Goal: Transaction & Acquisition: Obtain resource

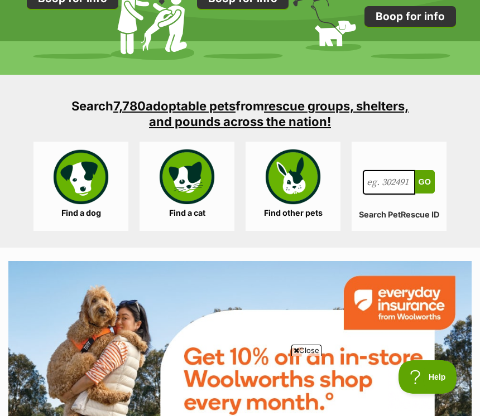
scroll to position [1307, 0]
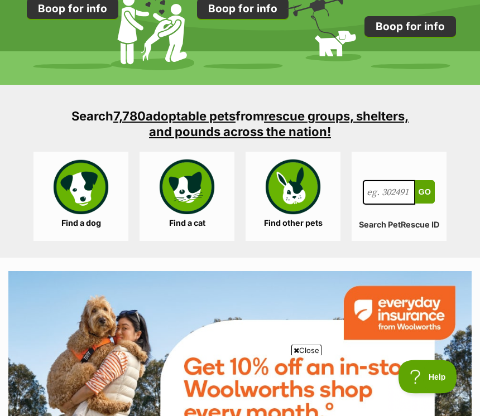
click at [84, 237] on link "Find a dog" at bounding box center [80, 196] width 95 height 89
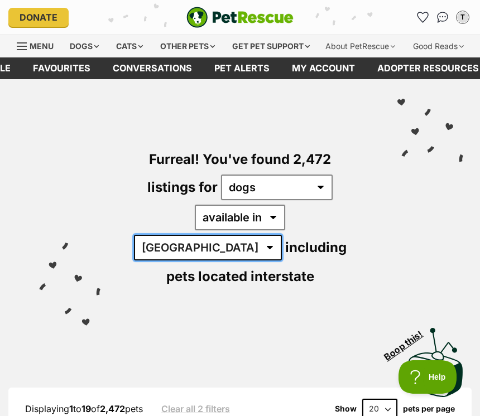
click at [282, 241] on select "Australia ACT NSW NT QLD SA TAS VIC WA" at bounding box center [208, 248] width 148 height 26
select select "WA"
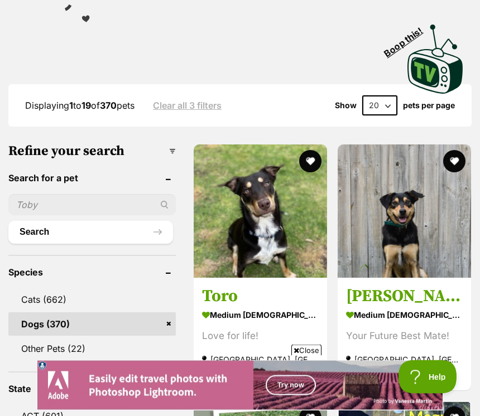
scroll to position [274, 0]
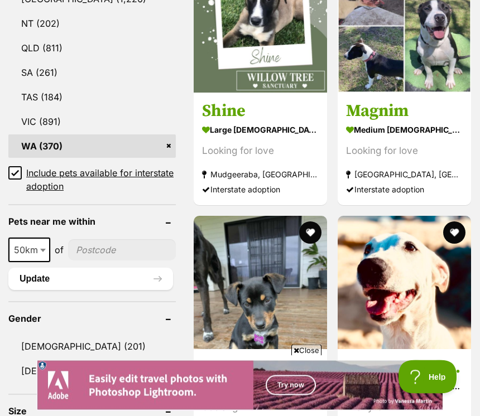
click at [42, 263] on span at bounding box center [44, 250] width 11 height 25
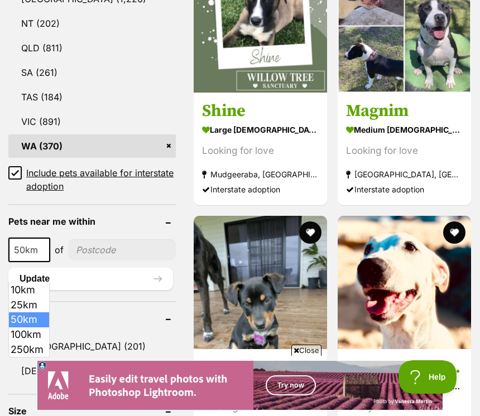
scroll to position [0, 0]
click at [33, 358] on link "[DEMOGRAPHIC_DATA] (201)" at bounding box center [91, 346] width 167 height 23
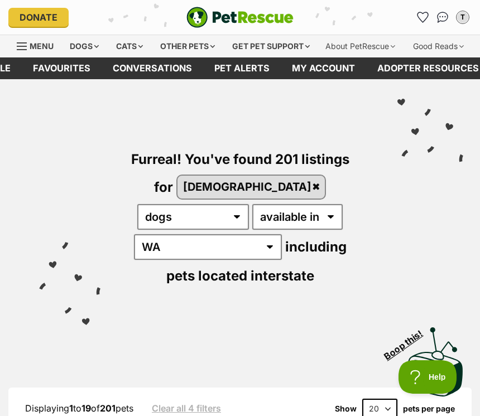
click at [103, 289] on div "Furreal! You've found 201 listings for [DEMOGRAPHIC_DATA] any type of pet cats …" at bounding box center [240, 198] width 446 height 238
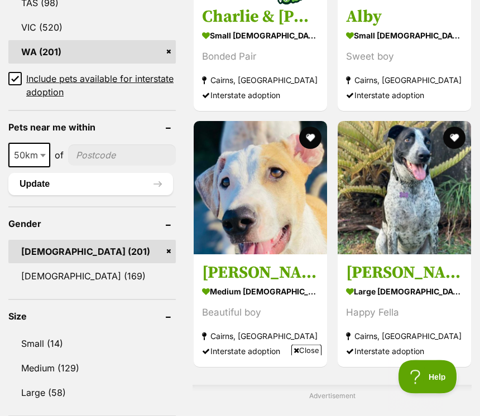
scroll to position [842, 0]
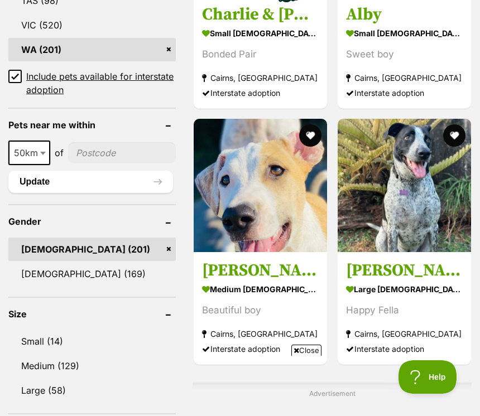
click at [57, 275] on link "[DEMOGRAPHIC_DATA] (169)" at bounding box center [91, 273] width 167 height 23
click at [68, 262] on link "Female (169)" at bounding box center [91, 273] width 167 height 23
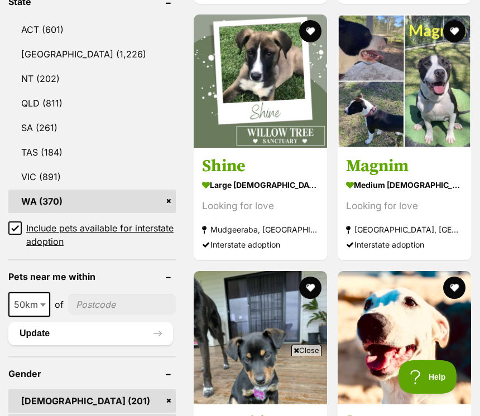
scroll to position [722, 0]
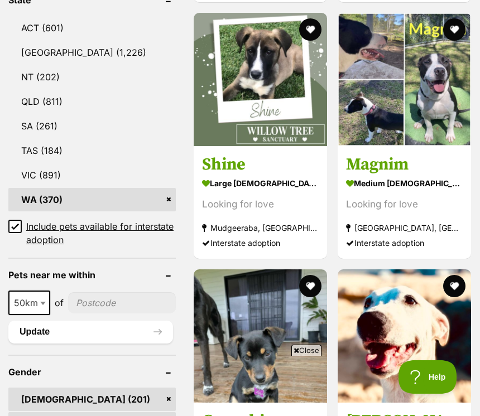
click at [39, 299] on span at bounding box center [44, 303] width 11 height 25
click at [44, 377] on div "Close" at bounding box center [240, 385] width 406 height 61
click at [39, 299] on span at bounding box center [44, 303] width 11 height 25
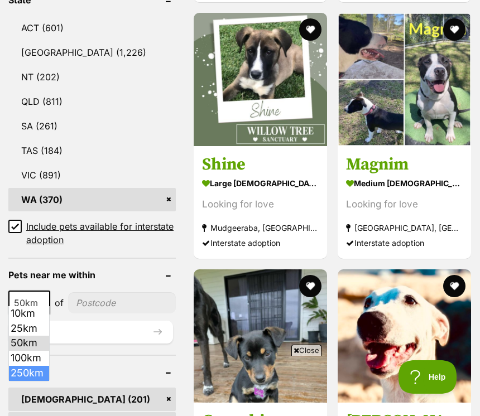
select select "250"
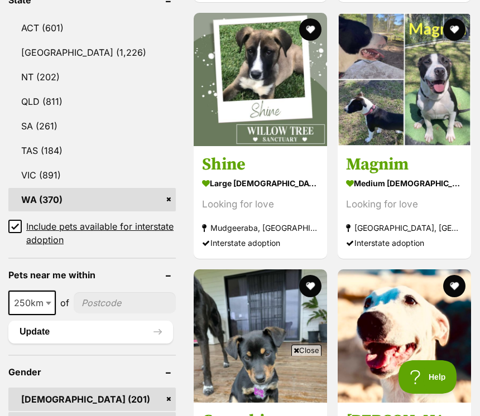
scroll to position [0, 0]
click at [121, 297] on input"] "postcode" at bounding box center [125, 302] width 102 height 21
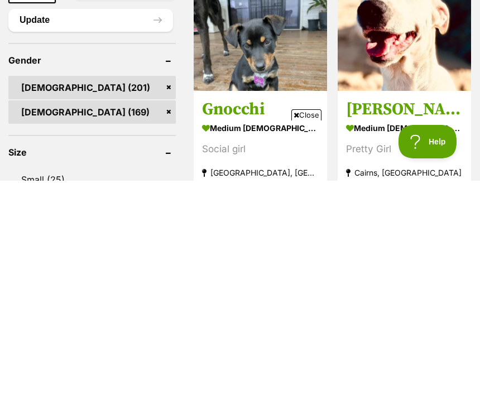
scroll to position [845, 0]
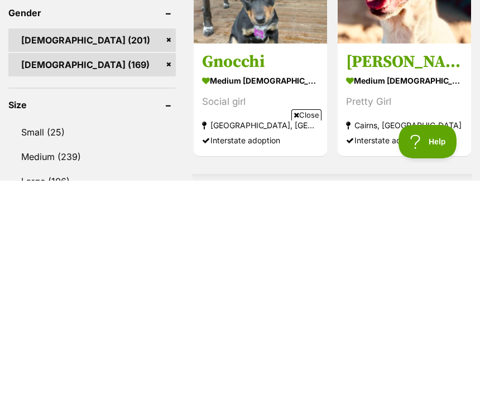
type input"] "6036\"
click at [131, 264] on link "Male (201)" at bounding box center [91, 275] width 167 height 23
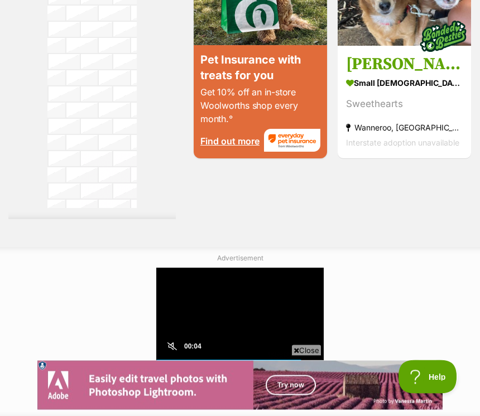
scroll to position [2130, 0]
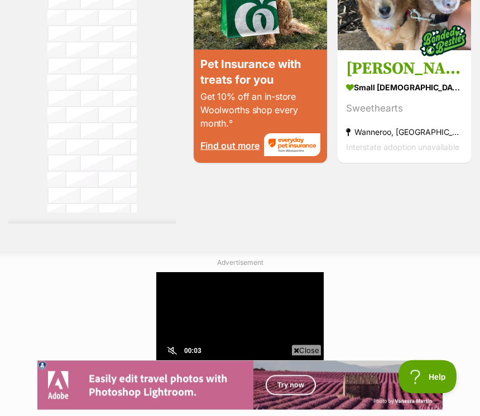
click at [449, 282] on div "Advertisement" at bounding box center [240, 337] width 480 height 171
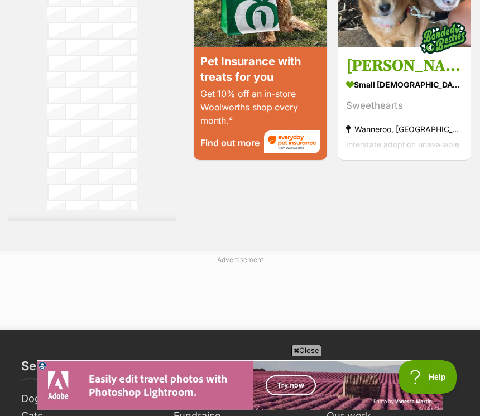
scroll to position [2134, 0]
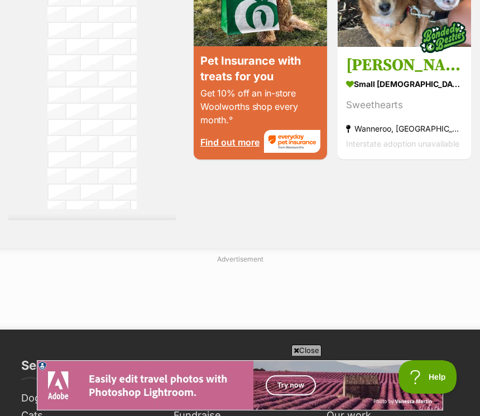
click at [432, 277] on div "Advertisement" at bounding box center [240, 288] width 480 height 81
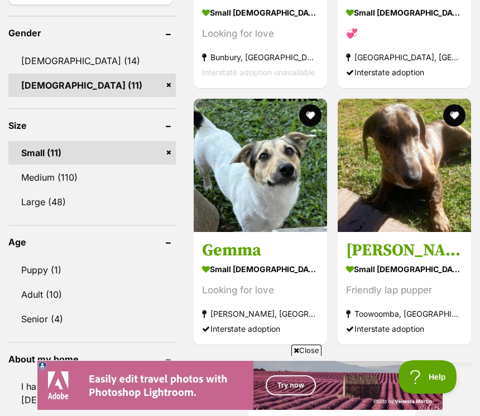
scroll to position [984, 0]
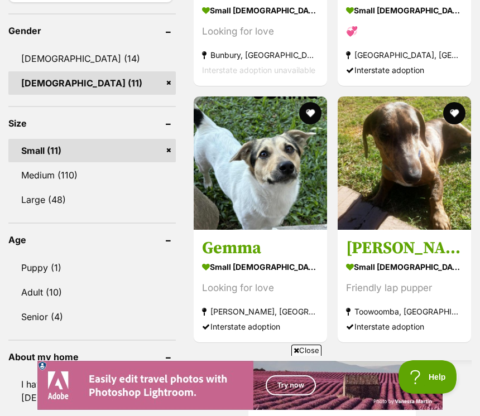
click at [61, 187] on link "Medium (110)" at bounding box center [91, 175] width 167 height 23
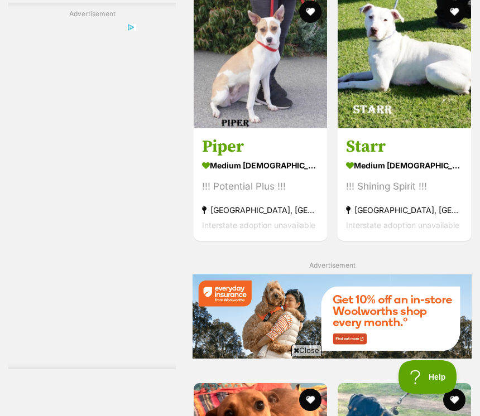
click at [246, 233] on section "medium female Dog !!! Potential Plus !!! Malaga, WA Interstate adoption unavail…" at bounding box center [260, 194] width 117 height 75
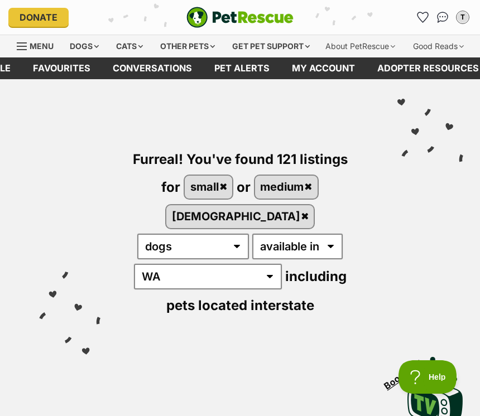
scroll to position [2236, 0]
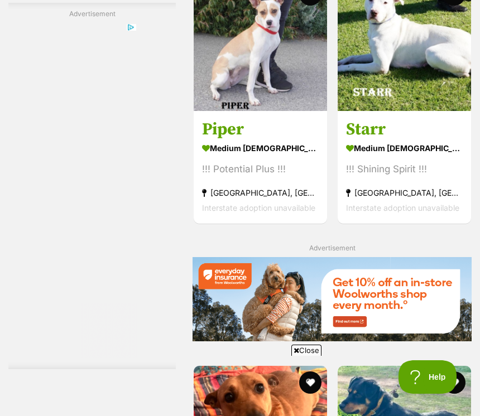
click at [405, 177] on div "!!! Shining Spirit !!!" at bounding box center [404, 169] width 117 height 15
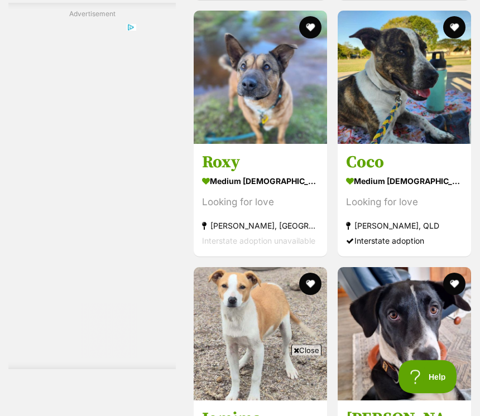
scroll to position [2848, 0]
click at [241, 248] on section "medium female Dog Looking for love Eaton, WA Interstate adoption unavailable" at bounding box center [260, 210] width 117 height 75
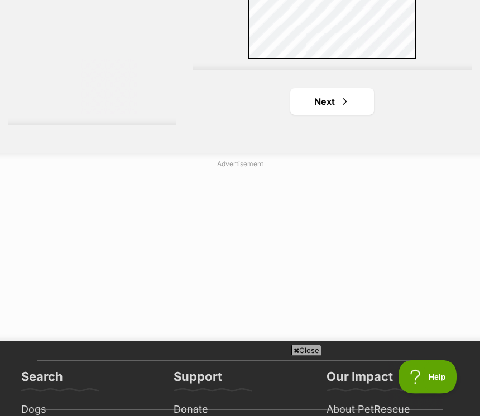
scroll to position [3677, 0]
click at [339, 108] on span "Next page" at bounding box center [344, 101] width 11 height 13
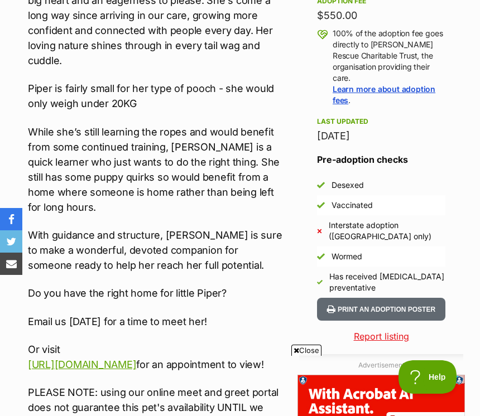
scroll to position [755, 0]
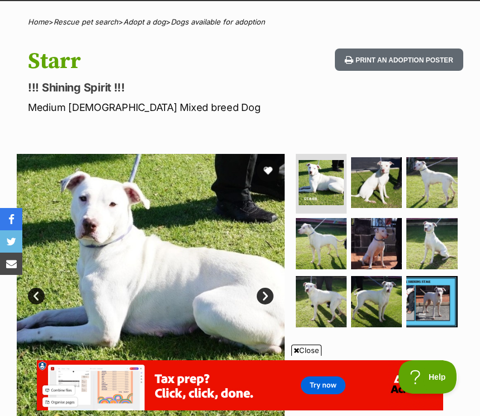
scroll to position [60, 0]
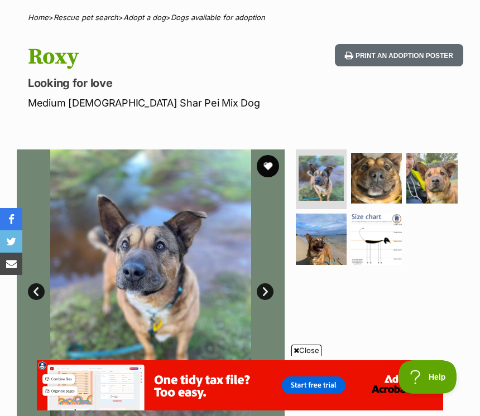
scroll to position [82, 0]
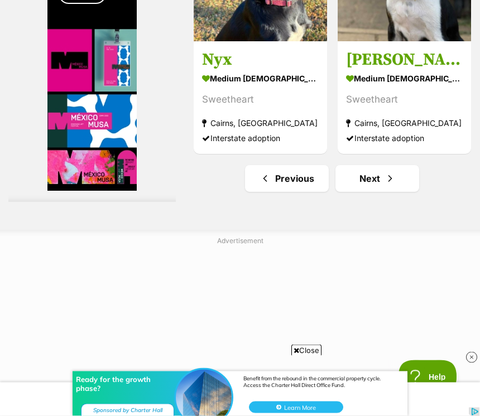
scroll to position [3601, 0]
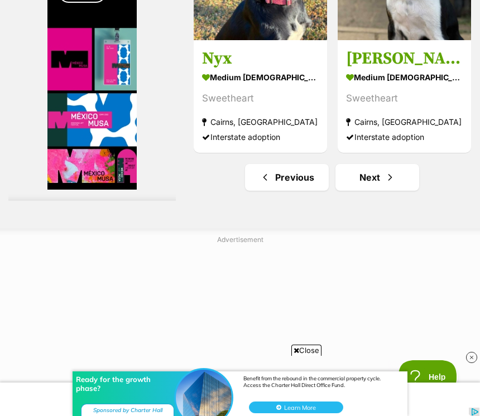
click at [385, 184] on span "Next page" at bounding box center [390, 177] width 11 height 13
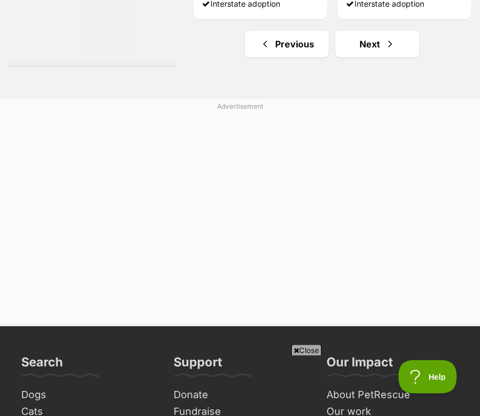
scroll to position [3856, 0]
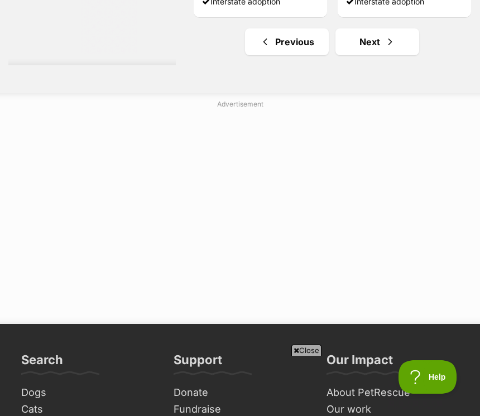
click at [367, 55] on link "Next" at bounding box center [377, 41] width 84 height 27
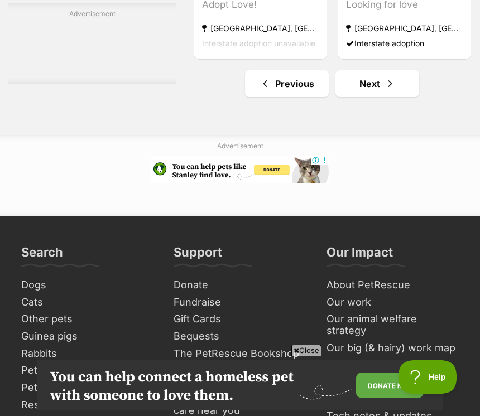
click at [385, 90] on span "Next page" at bounding box center [390, 83] width 11 height 13
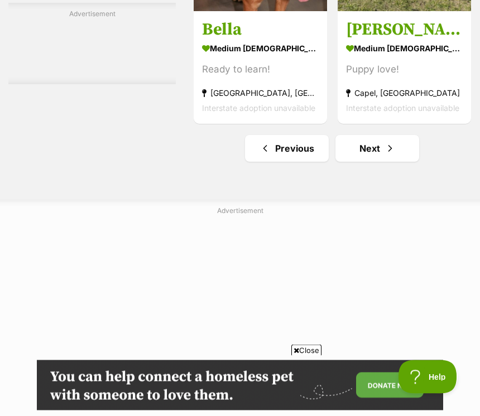
scroll to position [3630, 0]
click at [378, 162] on link "Next" at bounding box center [377, 148] width 84 height 27
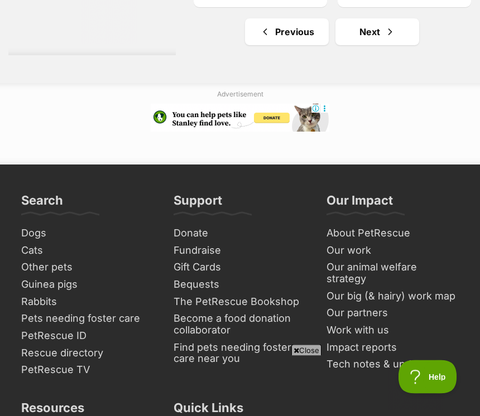
scroll to position [3886, 0]
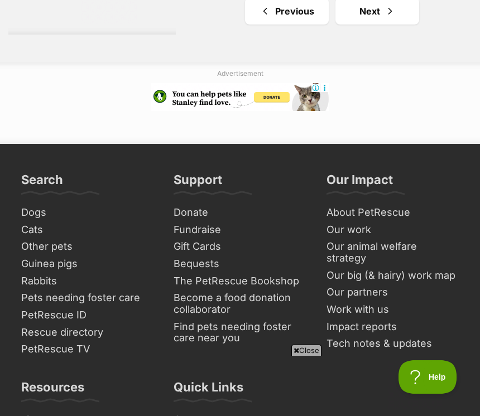
click at [373, 25] on link "Next" at bounding box center [377, 11] width 84 height 27
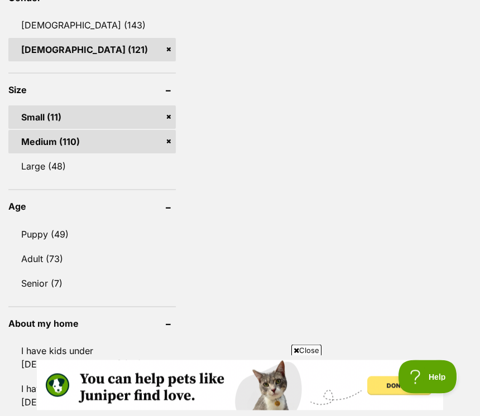
scroll to position [1112, 0]
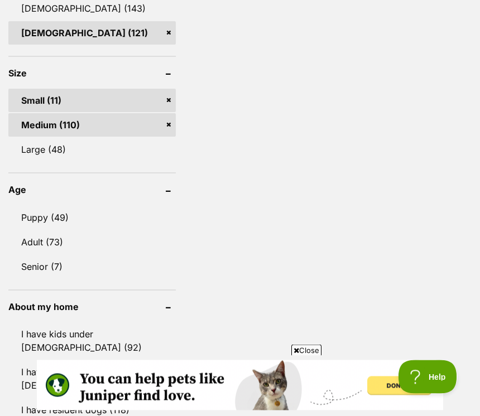
click at [54, 267] on link "Senior (7)" at bounding box center [91, 267] width 167 height 23
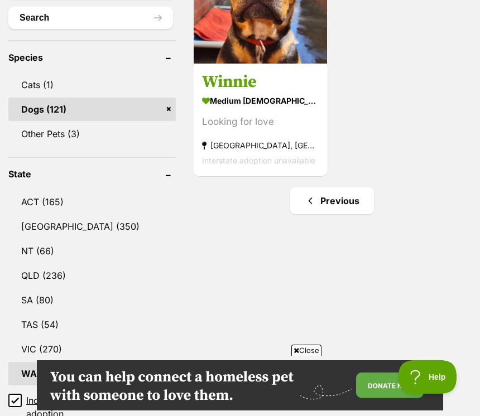
scroll to position [547, 0]
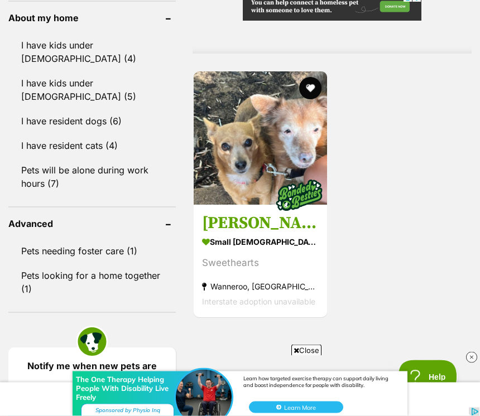
scroll to position [1408, 0]
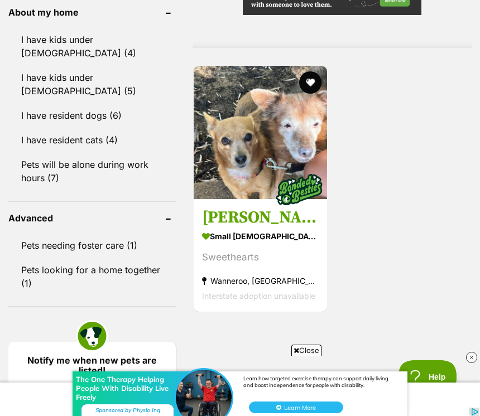
click at [244, 244] on strong "small [DEMOGRAPHIC_DATA] Dog" at bounding box center [260, 236] width 117 height 16
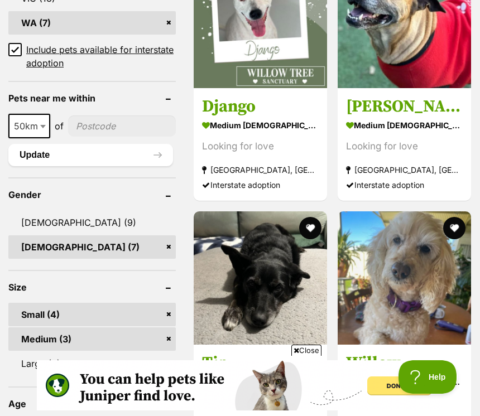
scroll to position [897, 0]
